Goal: Task Accomplishment & Management: Use online tool/utility

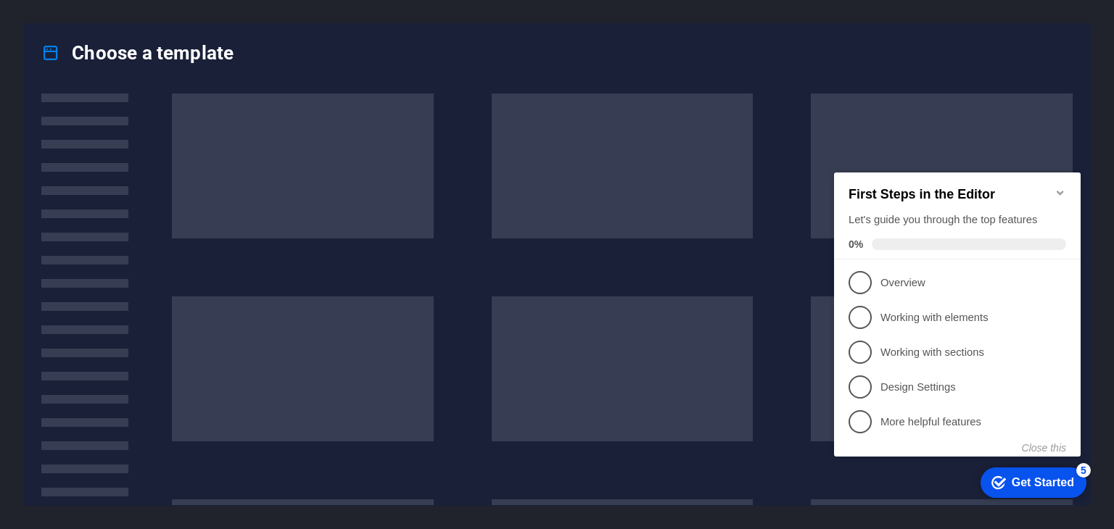
click at [1074, 60] on div "Choose a template" at bounding box center [557, 53] width 1066 height 58
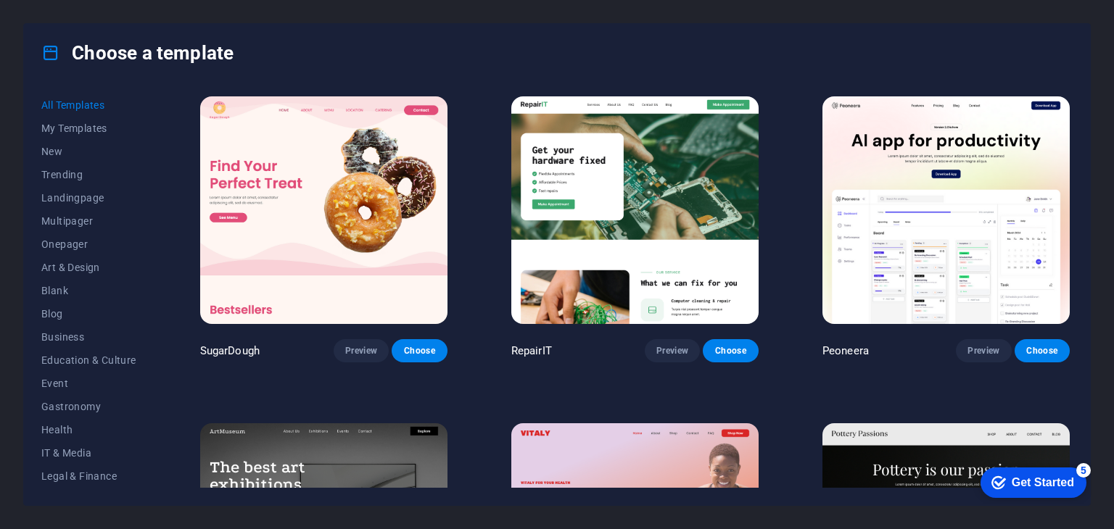
click at [788, 43] on div "Choose a template" at bounding box center [557, 53] width 1066 height 58
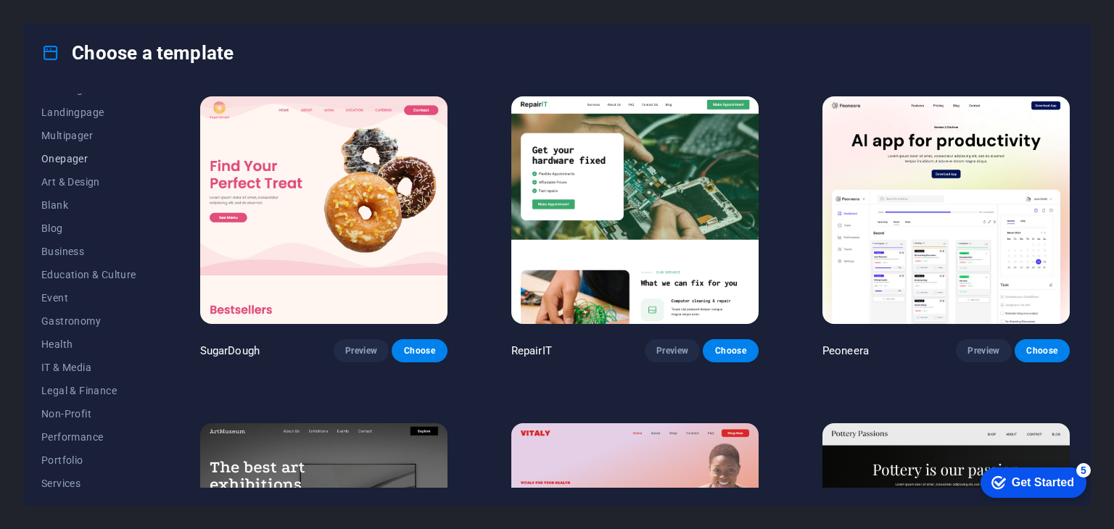
click at [67, 157] on span "Onepager" at bounding box center [88, 159] width 95 height 12
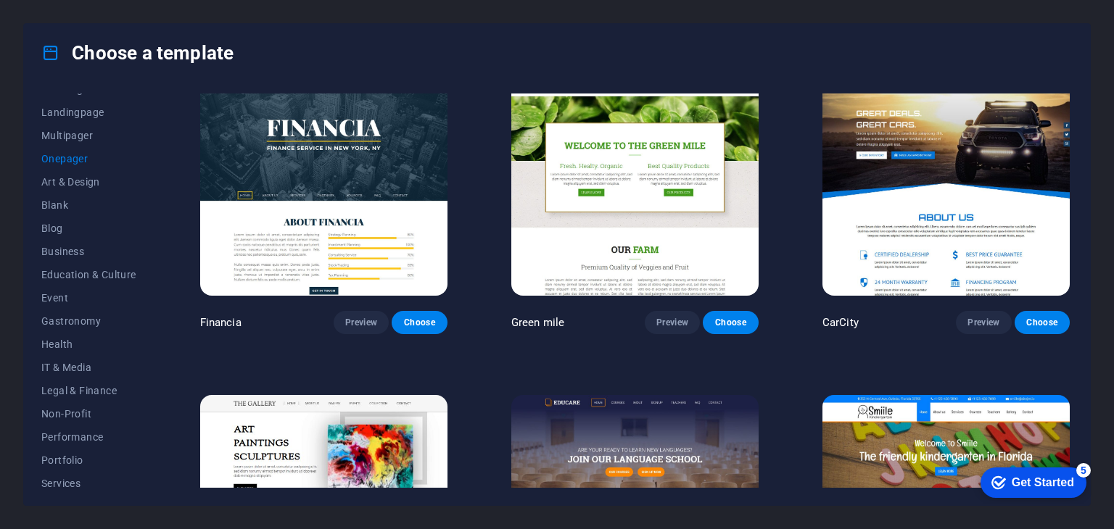
scroll to position [4997, 0]
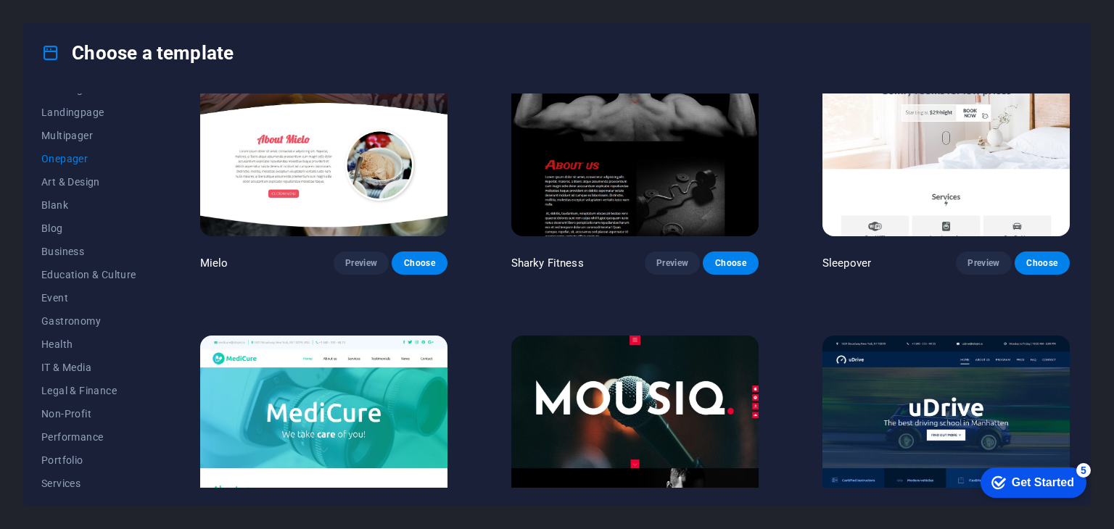
click at [781, 35] on div "Choose a template" at bounding box center [557, 53] width 1066 height 58
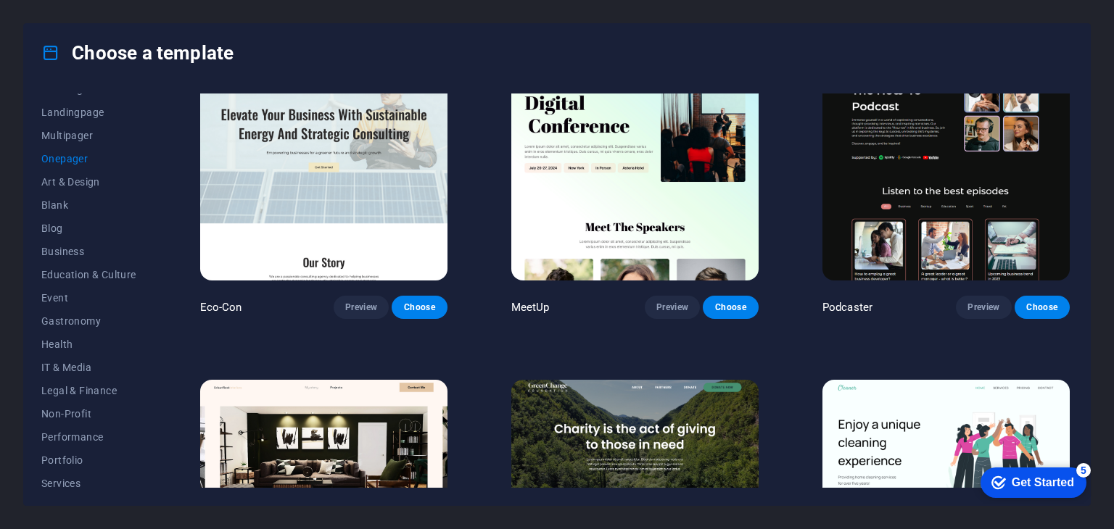
scroll to position [0, 0]
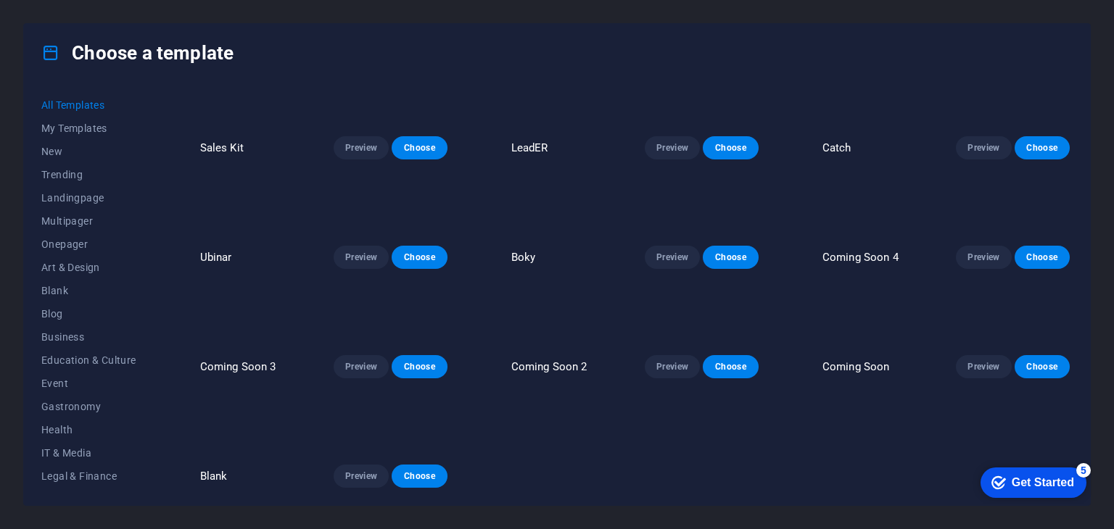
scroll to position [18244, 0]
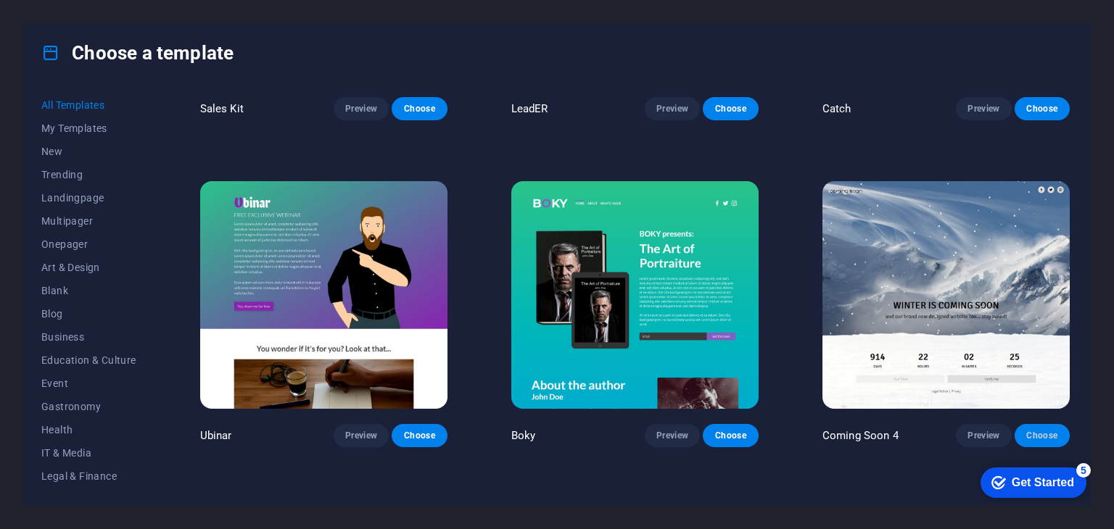
click at [1048, 430] on span "Choose" at bounding box center [1042, 436] width 32 height 12
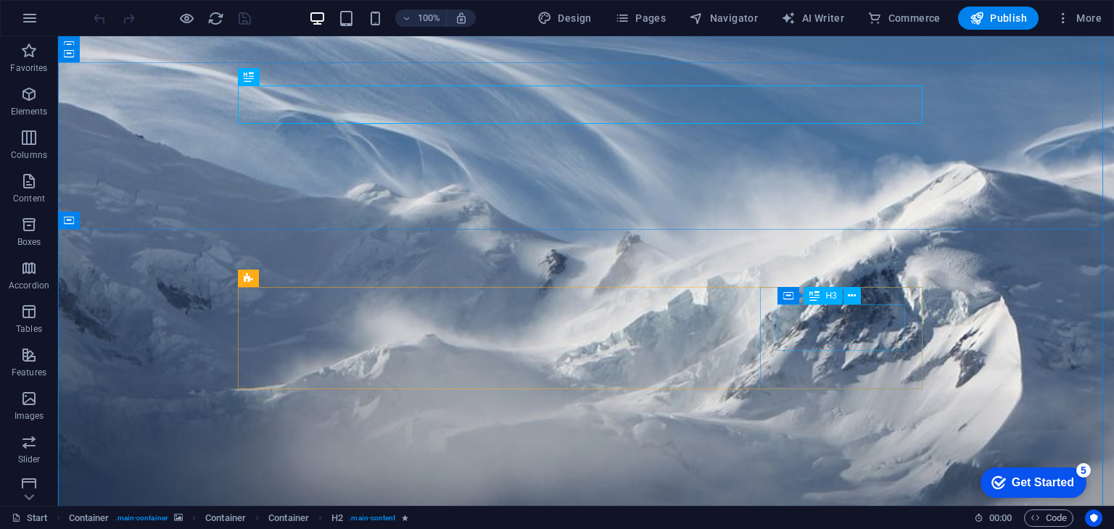
scroll to position [52, 0]
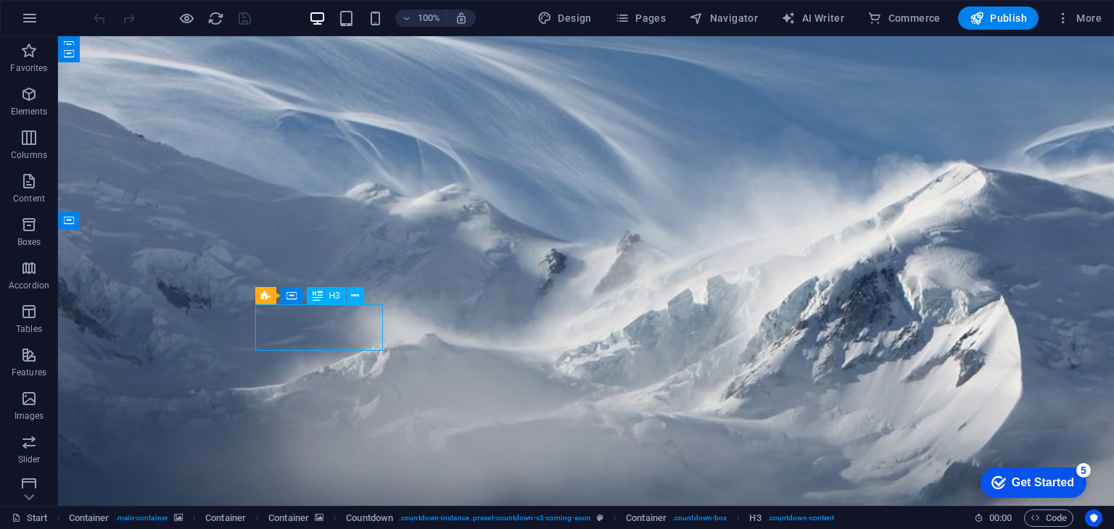
drag, startPoint x: 331, startPoint y: 320, endPoint x: 70, endPoint y: 327, distance: 260.5
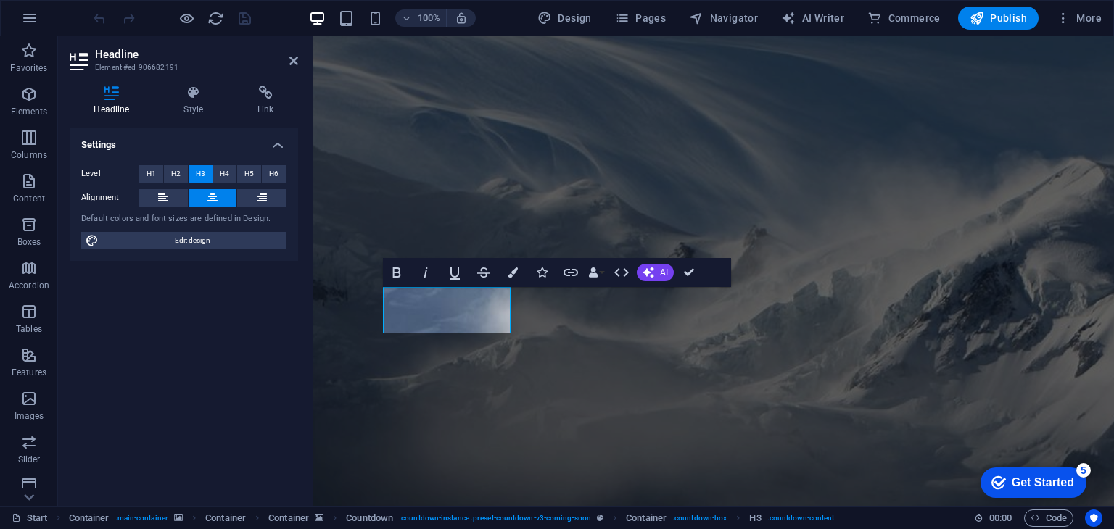
click at [207, 355] on div "Settings Level H1 H2 H3 H4 H5 H6 Alignment Default colors and font sizes are de…" at bounding box center [184, 311] width 228 height 367
click at [1004, 18] on span "Publish" at bounding box center [998, 18] width 57 height 15
